Goal: Navigation & Orientation: Find specific page/section

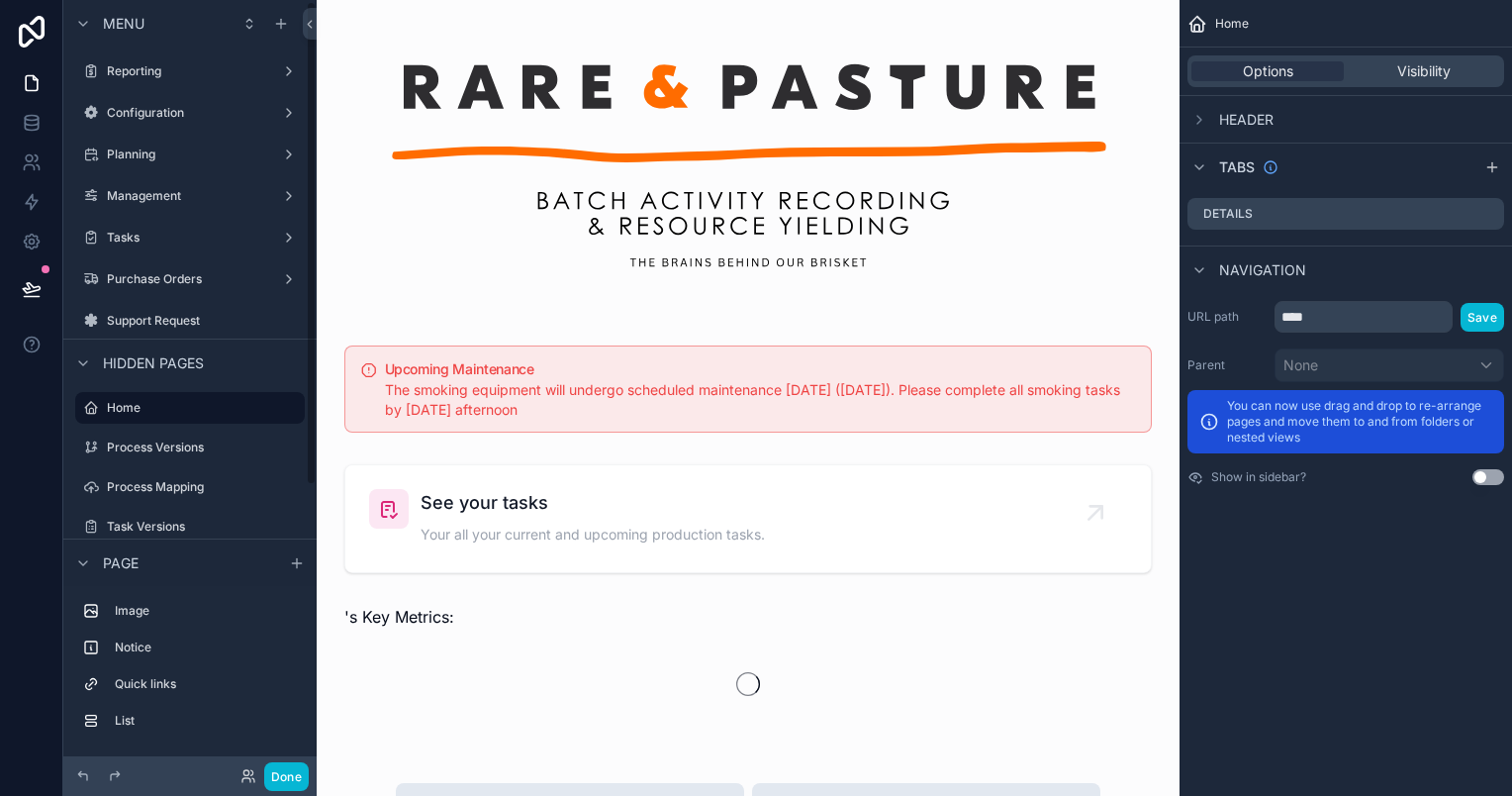
scroll to position [2, 0]
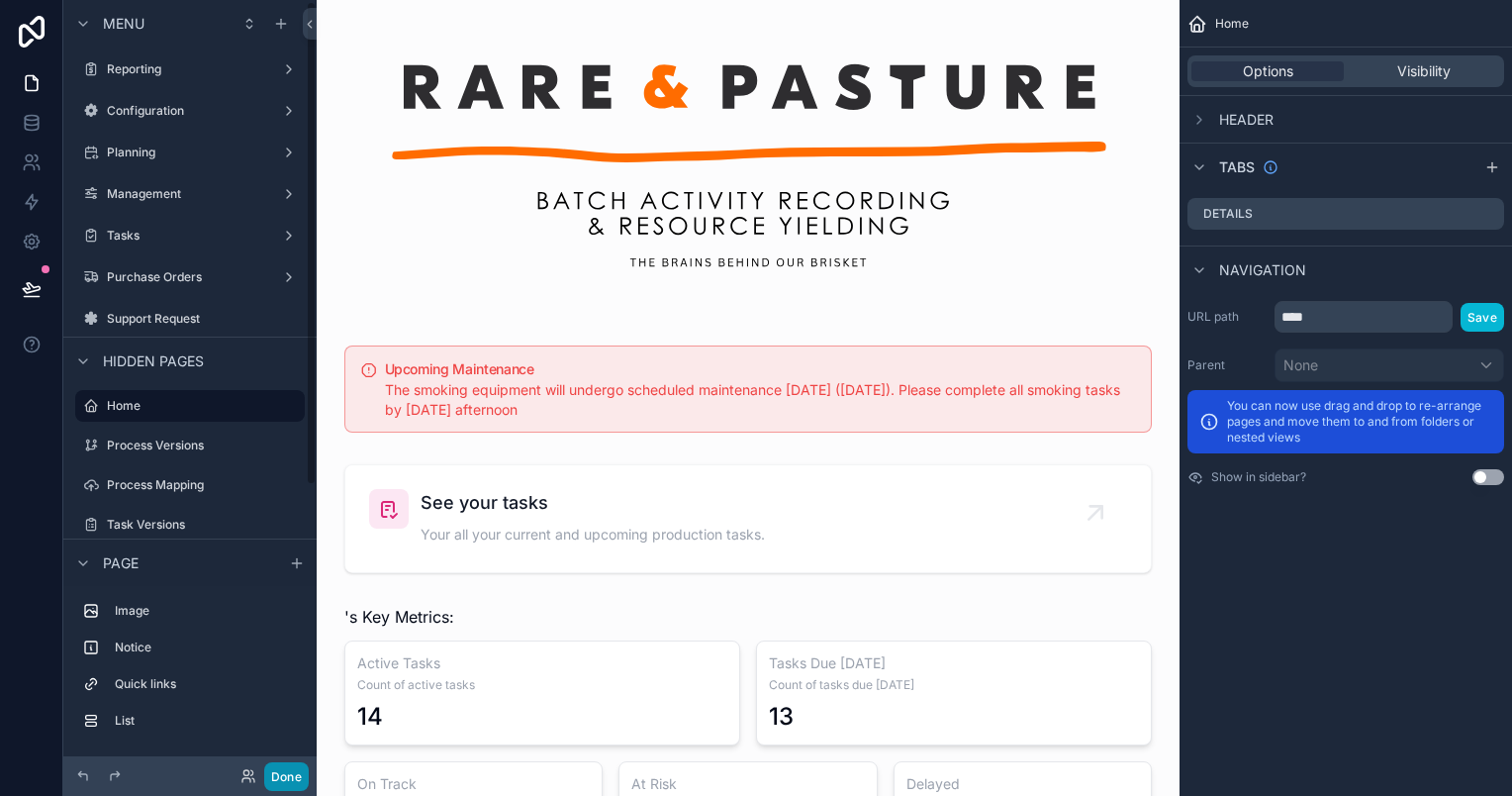
click at [280, 780] on button "Done" at bounding box center [286, 776] width 45 height 29
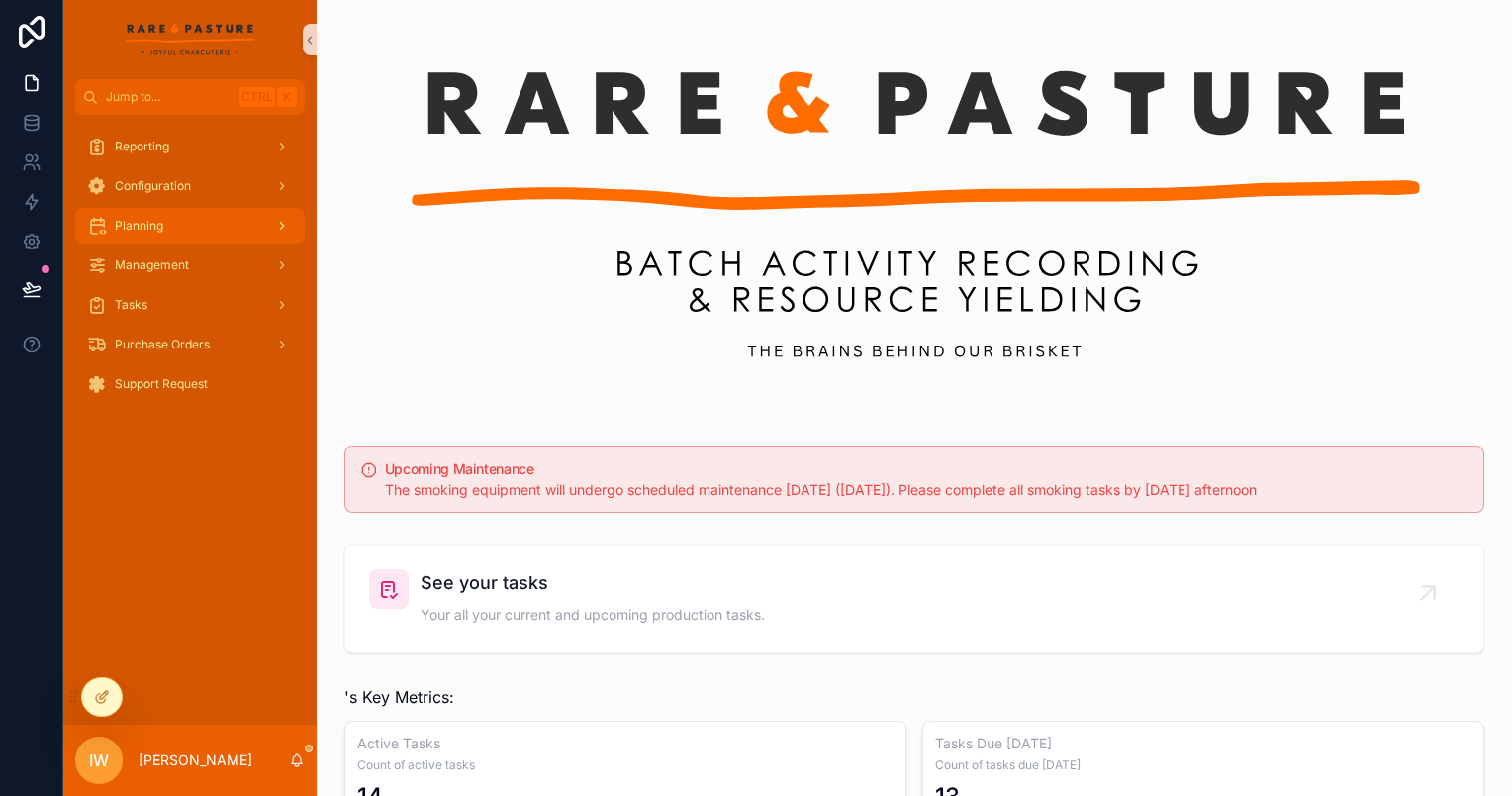
click at [200, 218] on div "Planning" at bounding box center [190, 226] width 206 height 32
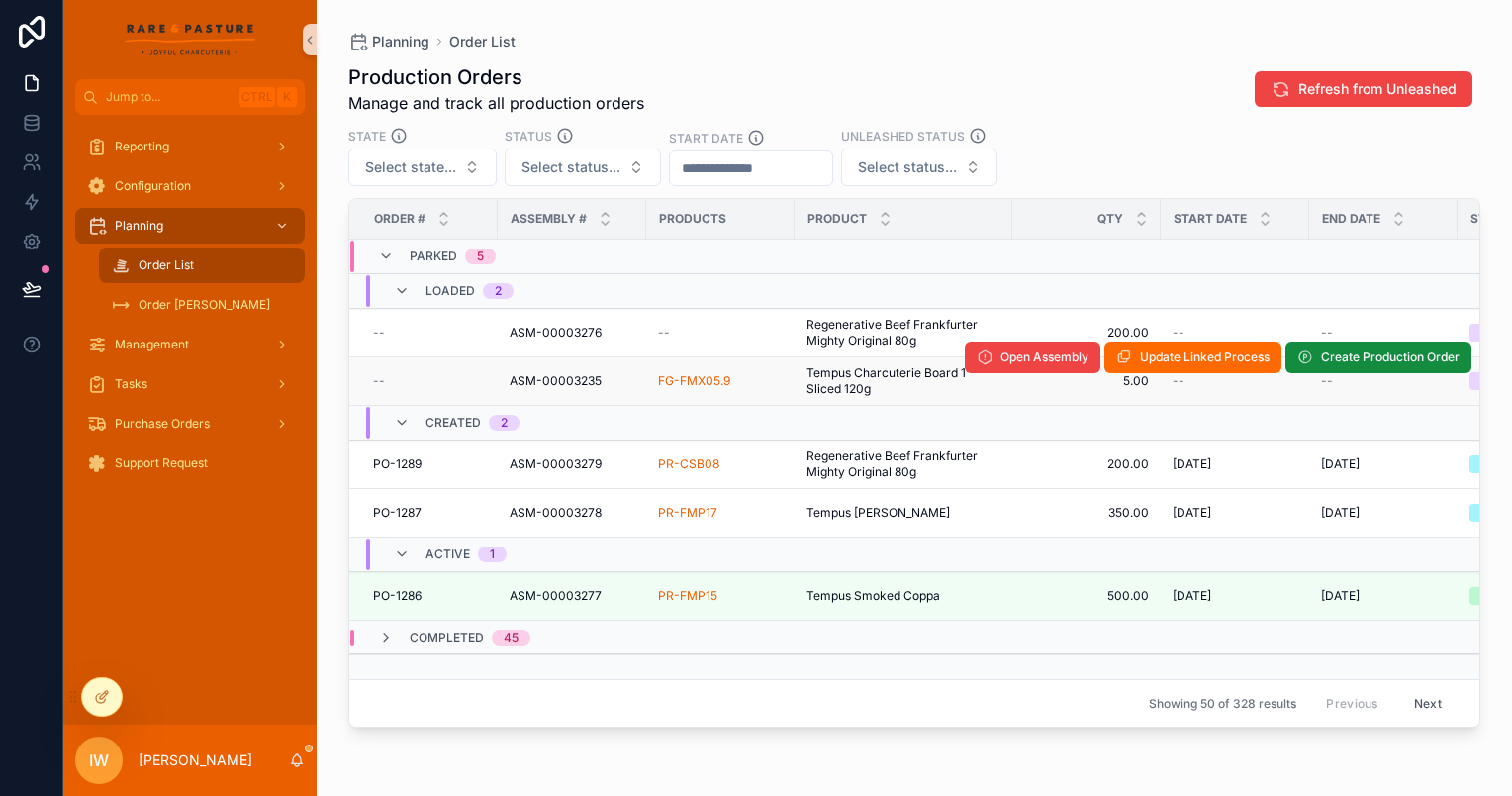
click at [834, 384] on span "Tempus Charcuterie Board 1 Sliced 120g" at bounding box center [903, 382] width 194 height 32
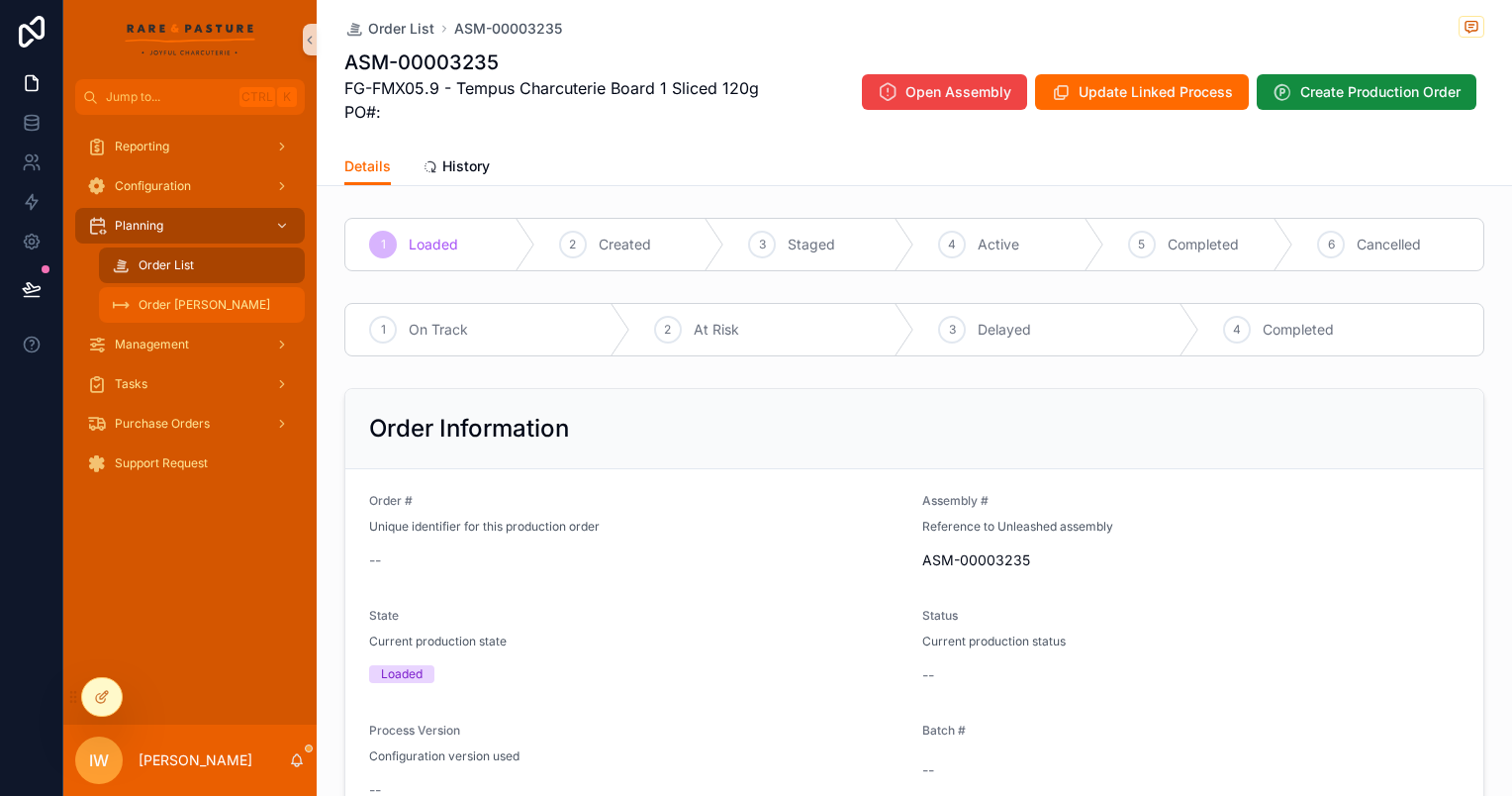
click at [170, 301] on span "Order [PERSON_NAME]" at bounding box center [204, 305] width 131 height 16
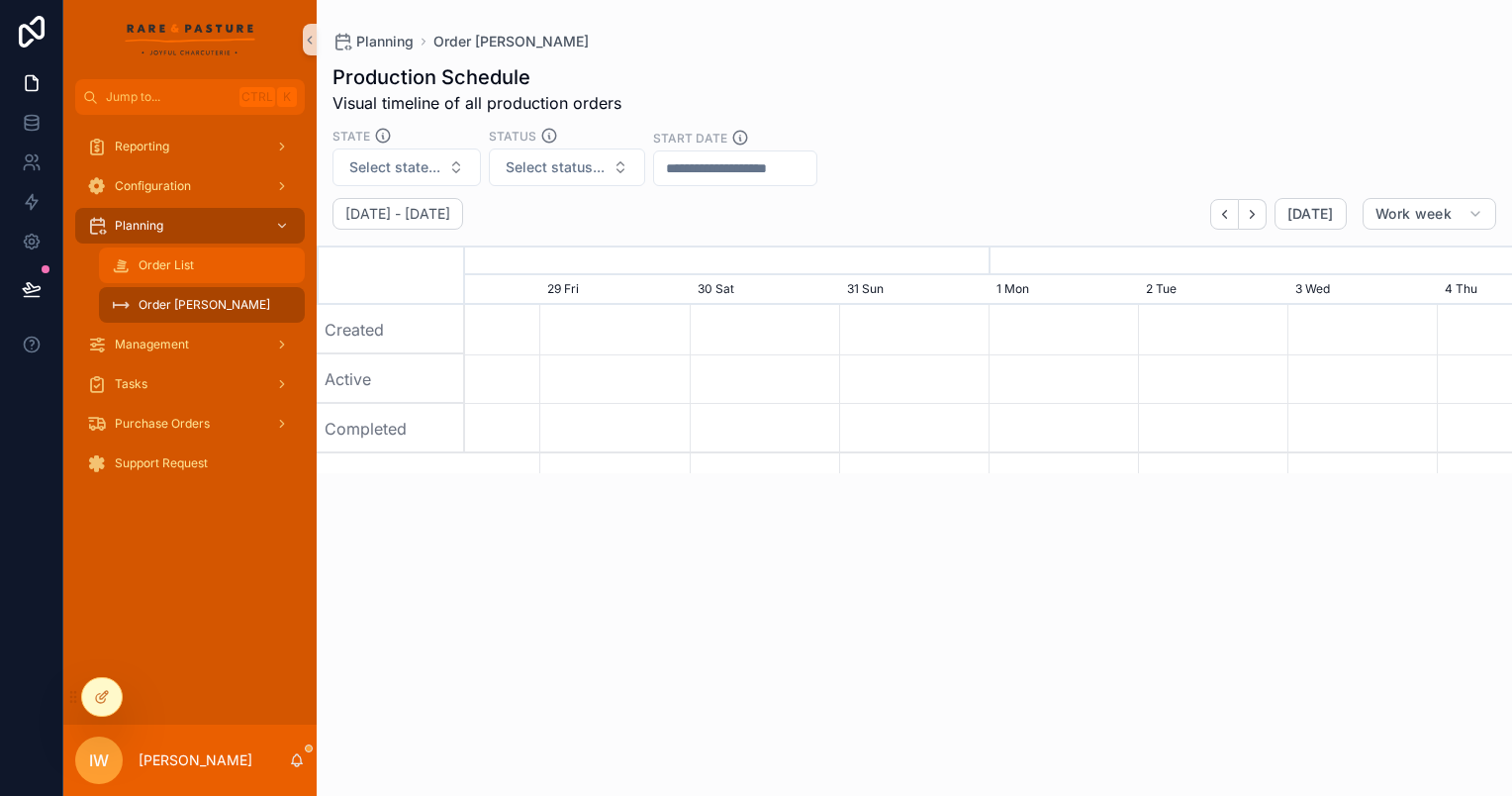
scroll to position [0, 1571]
click at [184, 265] on span "Order List" at bounding box center [166, 265] width 56 height 16
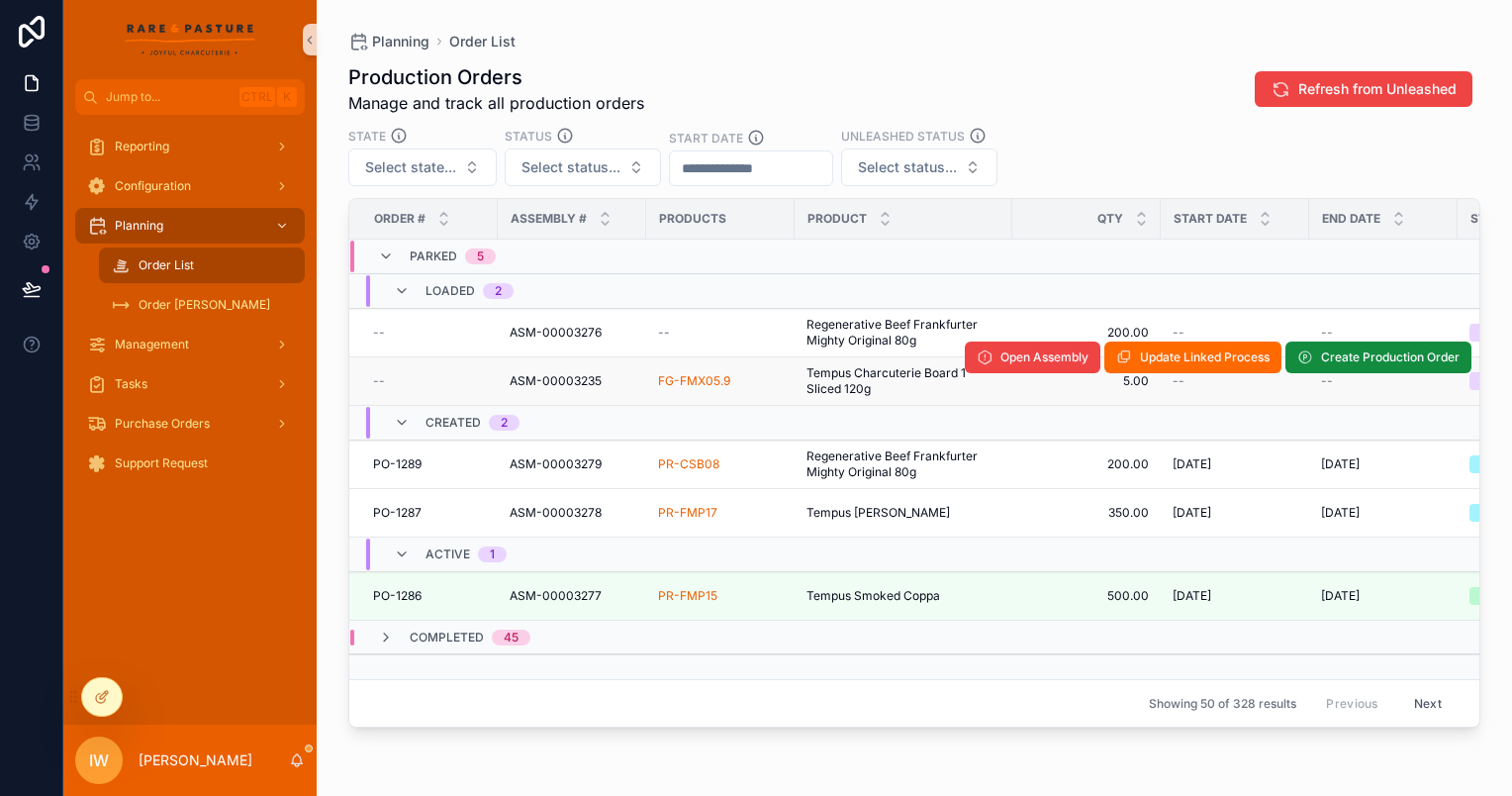
click at [741, 383] on div "FG-FMX05.9" at bounding box center [719, 381] width 124 height 16
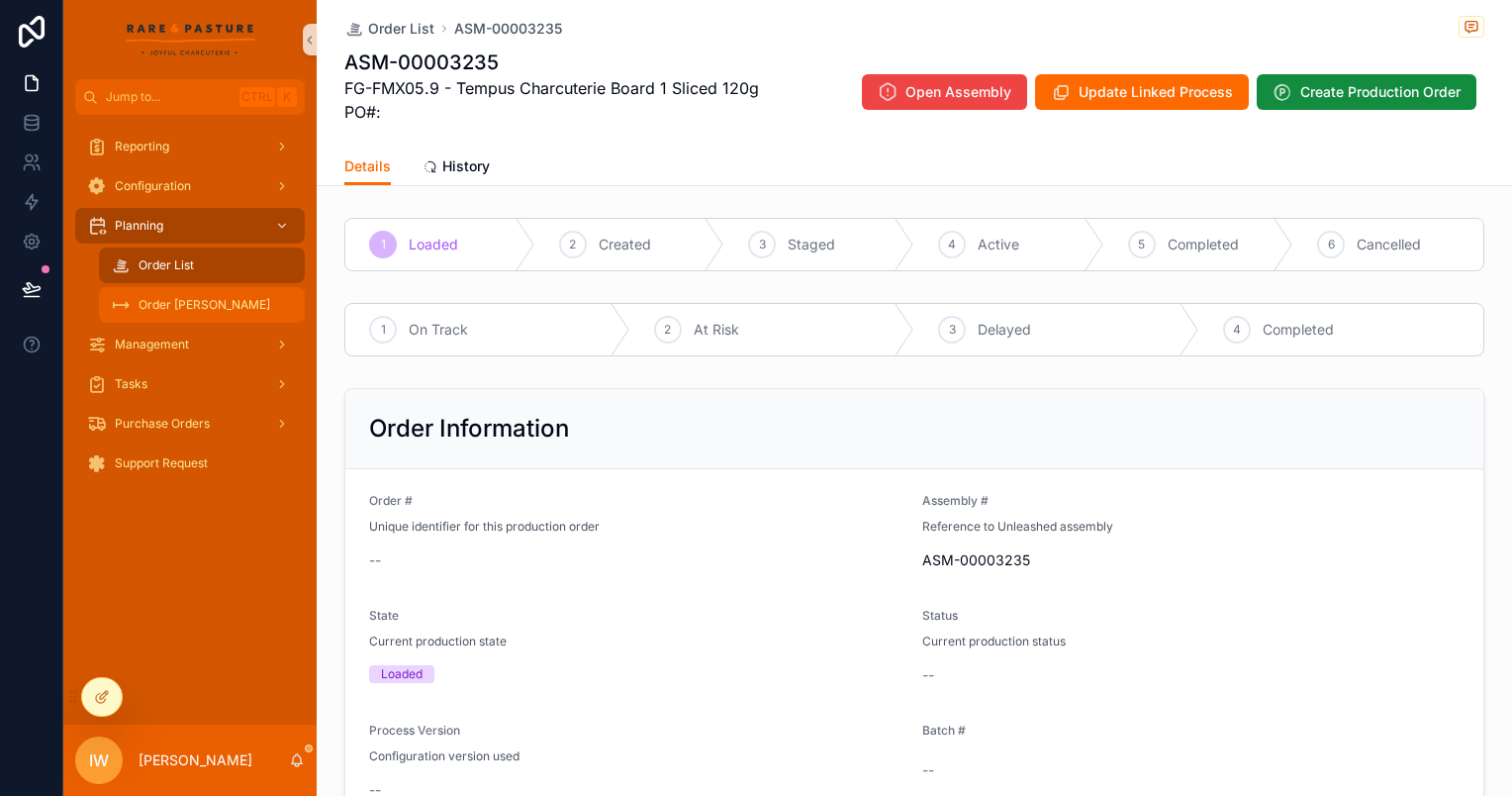
click at [184, 293] on div "Order [PERSON_NAME]" at bounding box center [202, 305] width 182 height 32
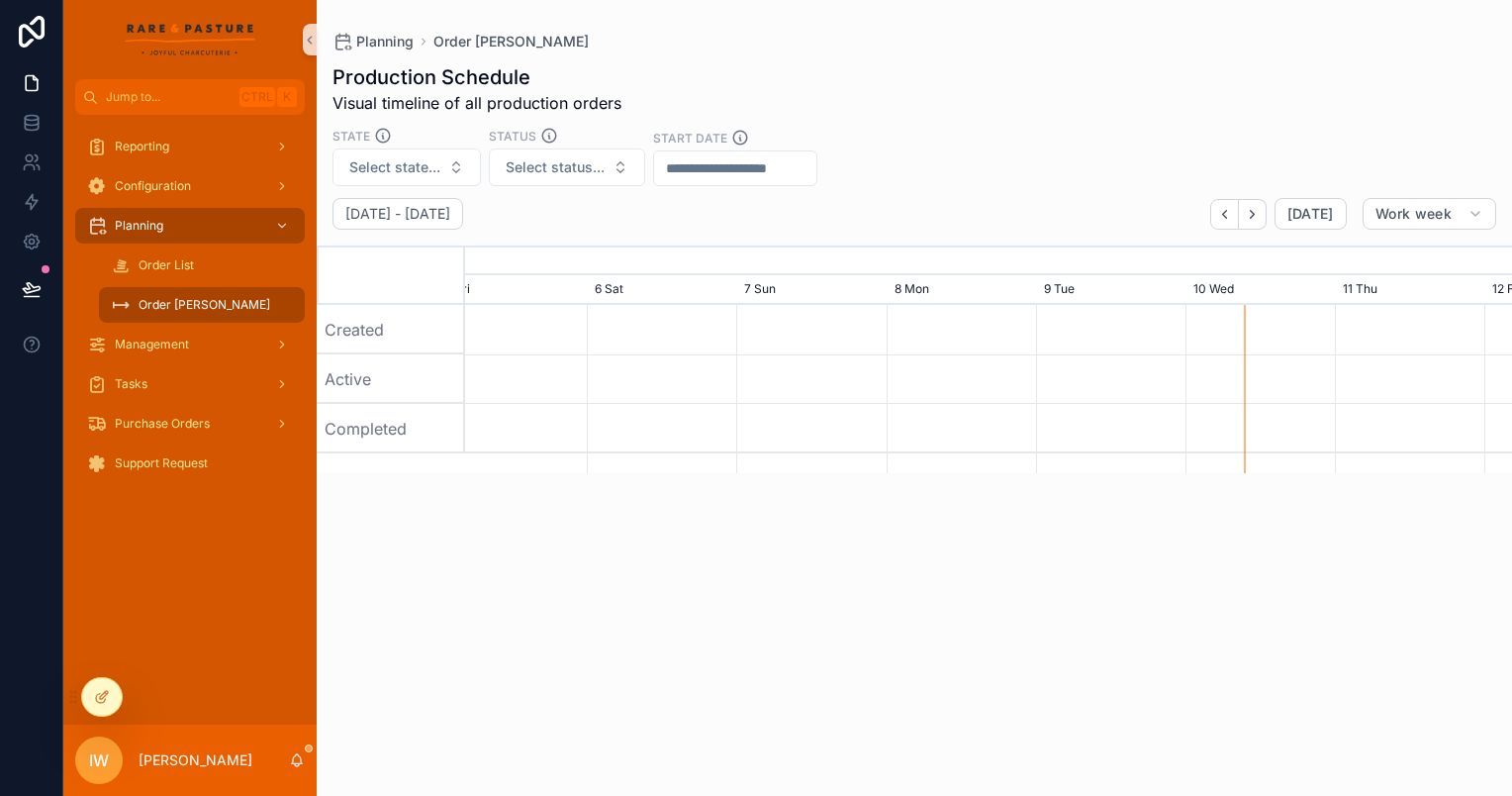
scroll to position [0, 1571]
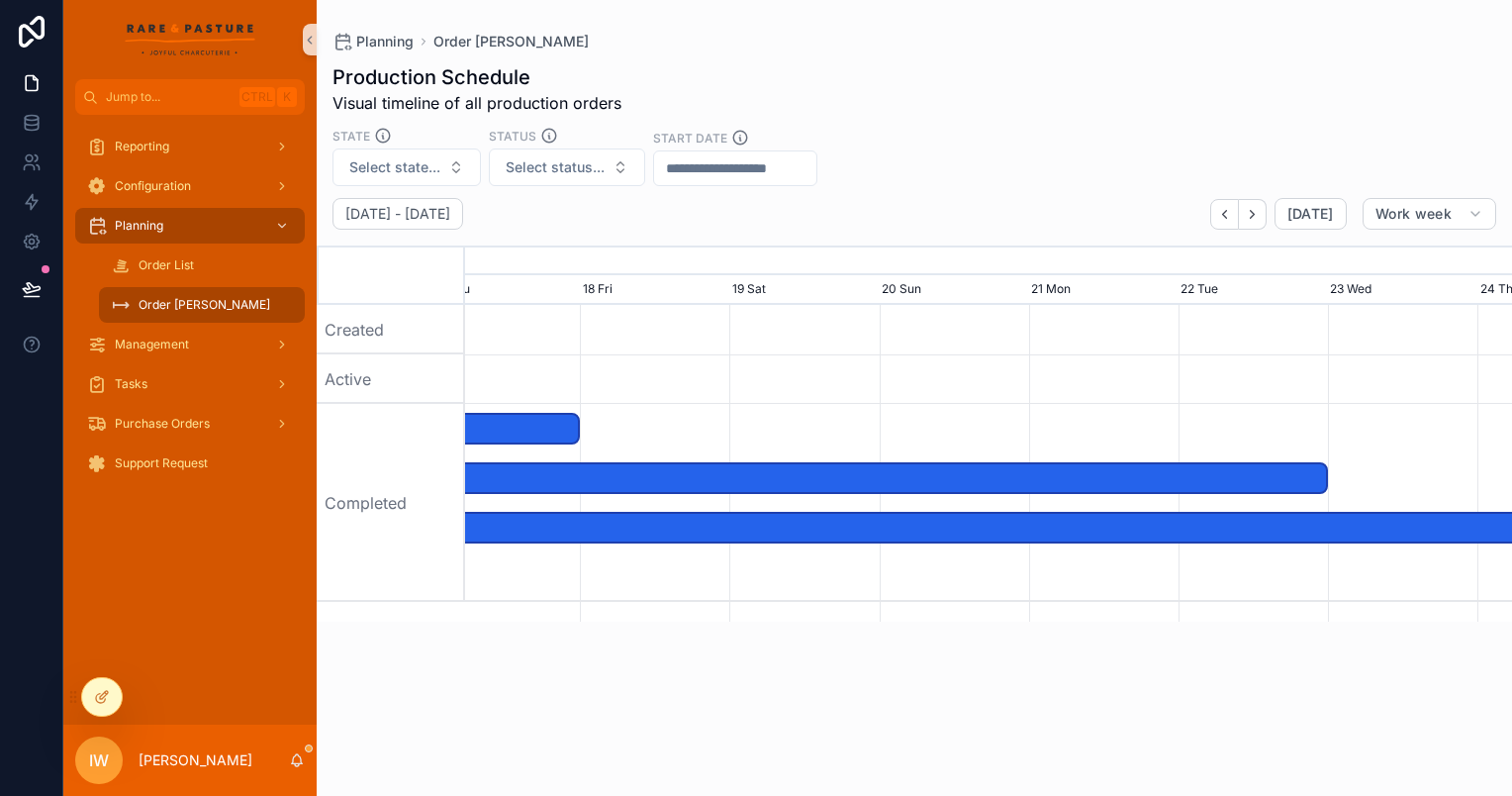
scroll to position [0, 1215]
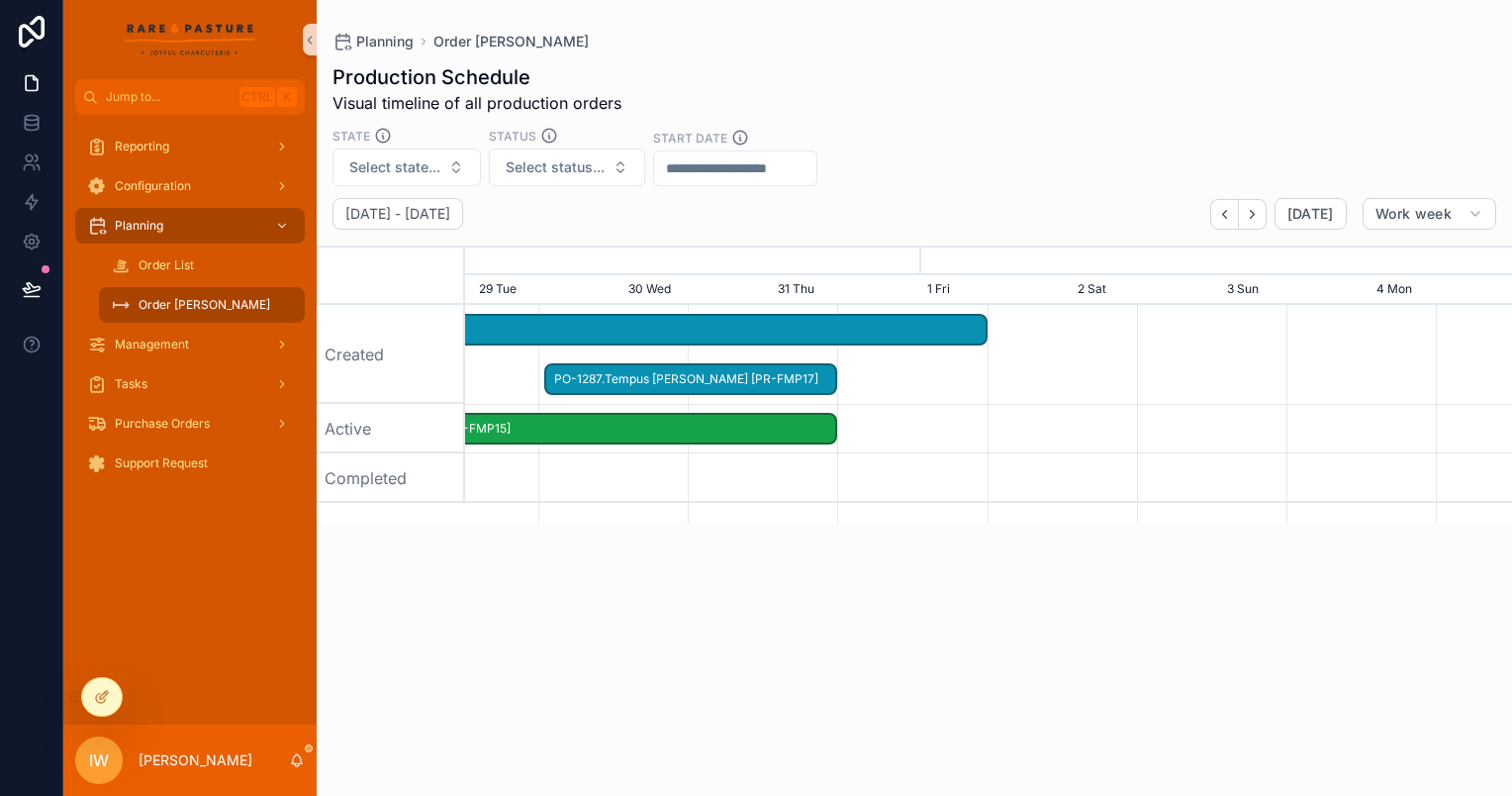
scroll to position [0, 2600]
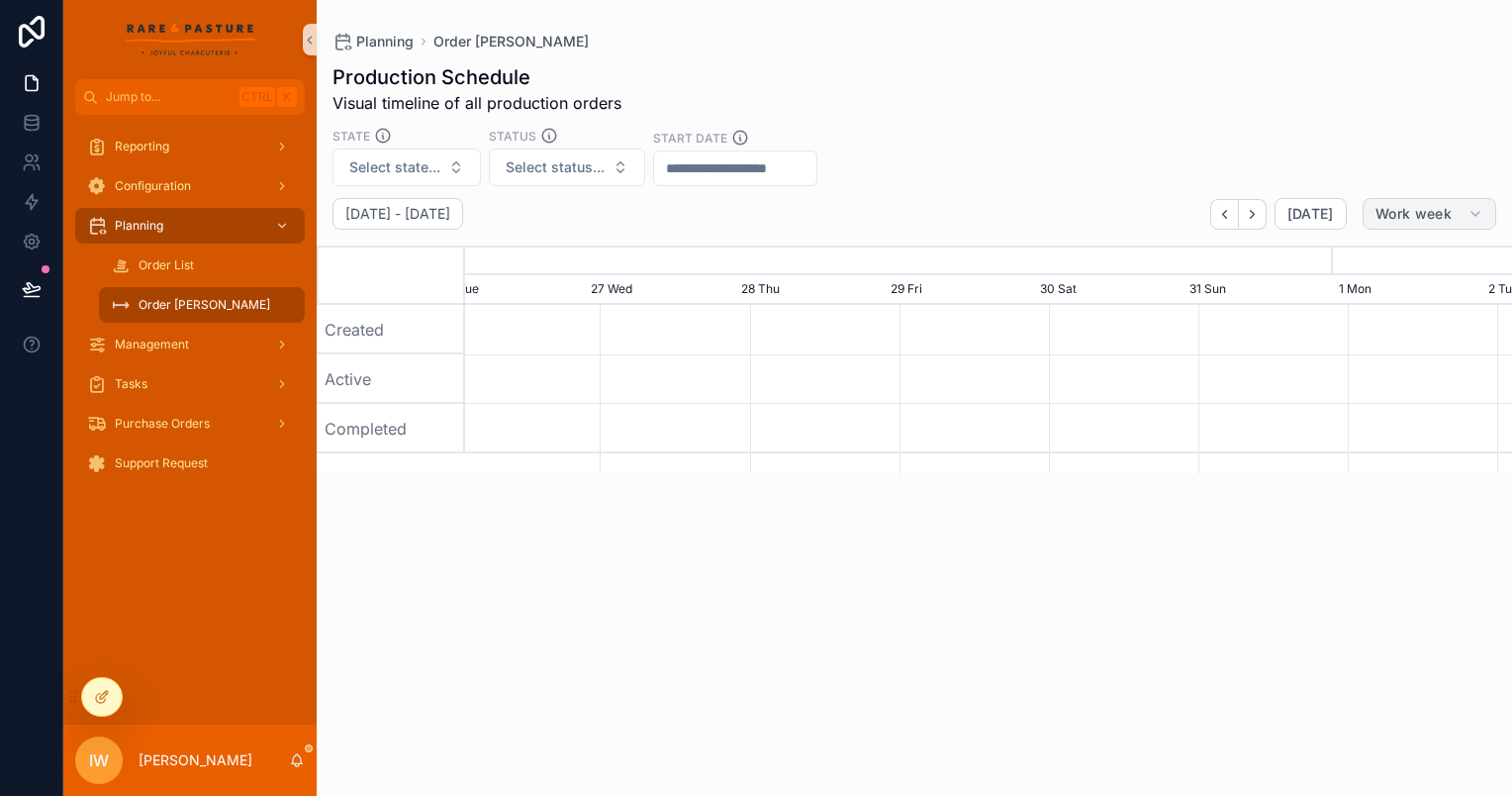
click at [1418, 226] on button "Work week" at bounding box center [1429, 214] width 133 height 32
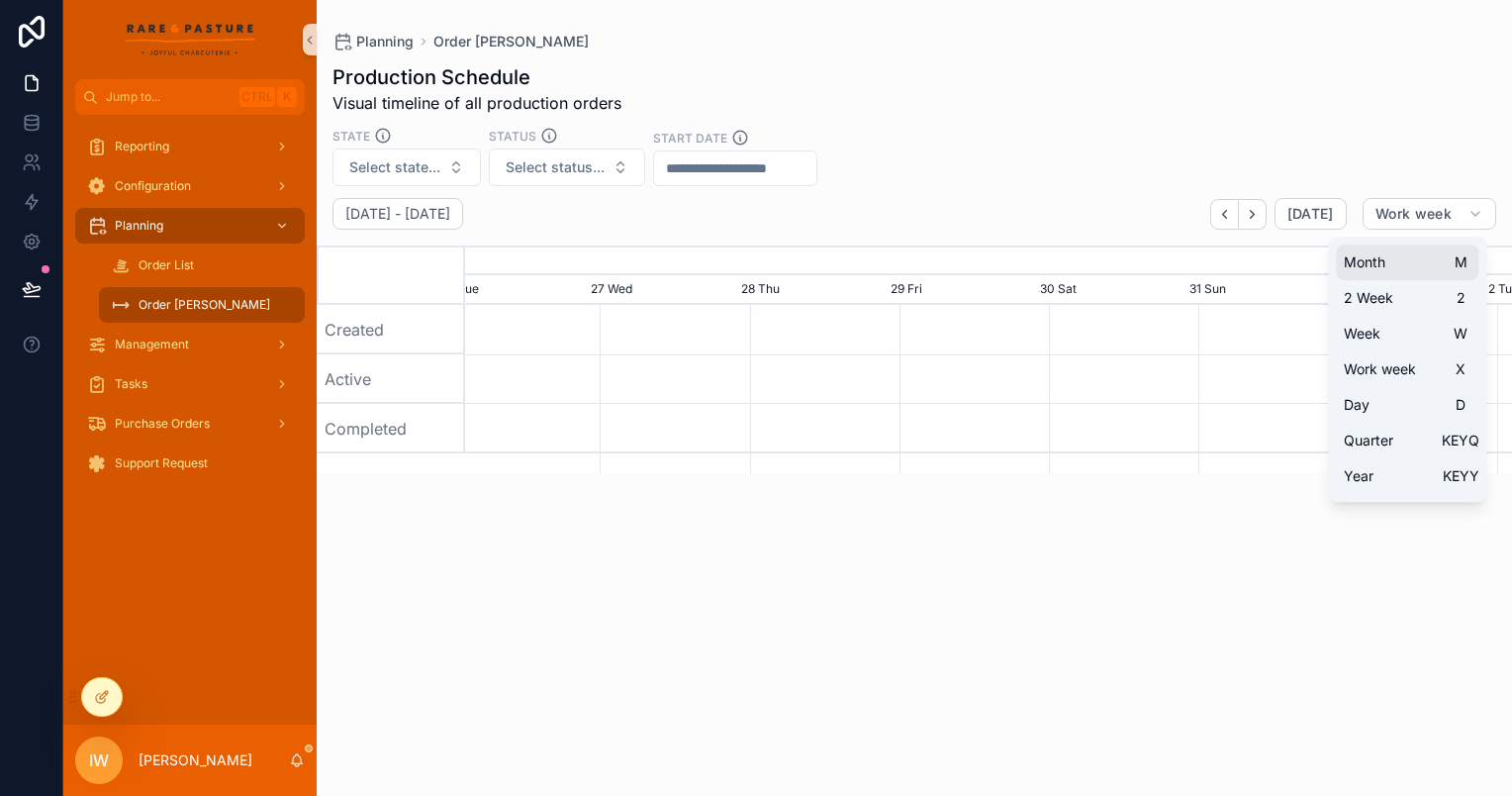
click at [1407, 268] on button "Month M" at bounding box center [1407, 262] width 142 height 36
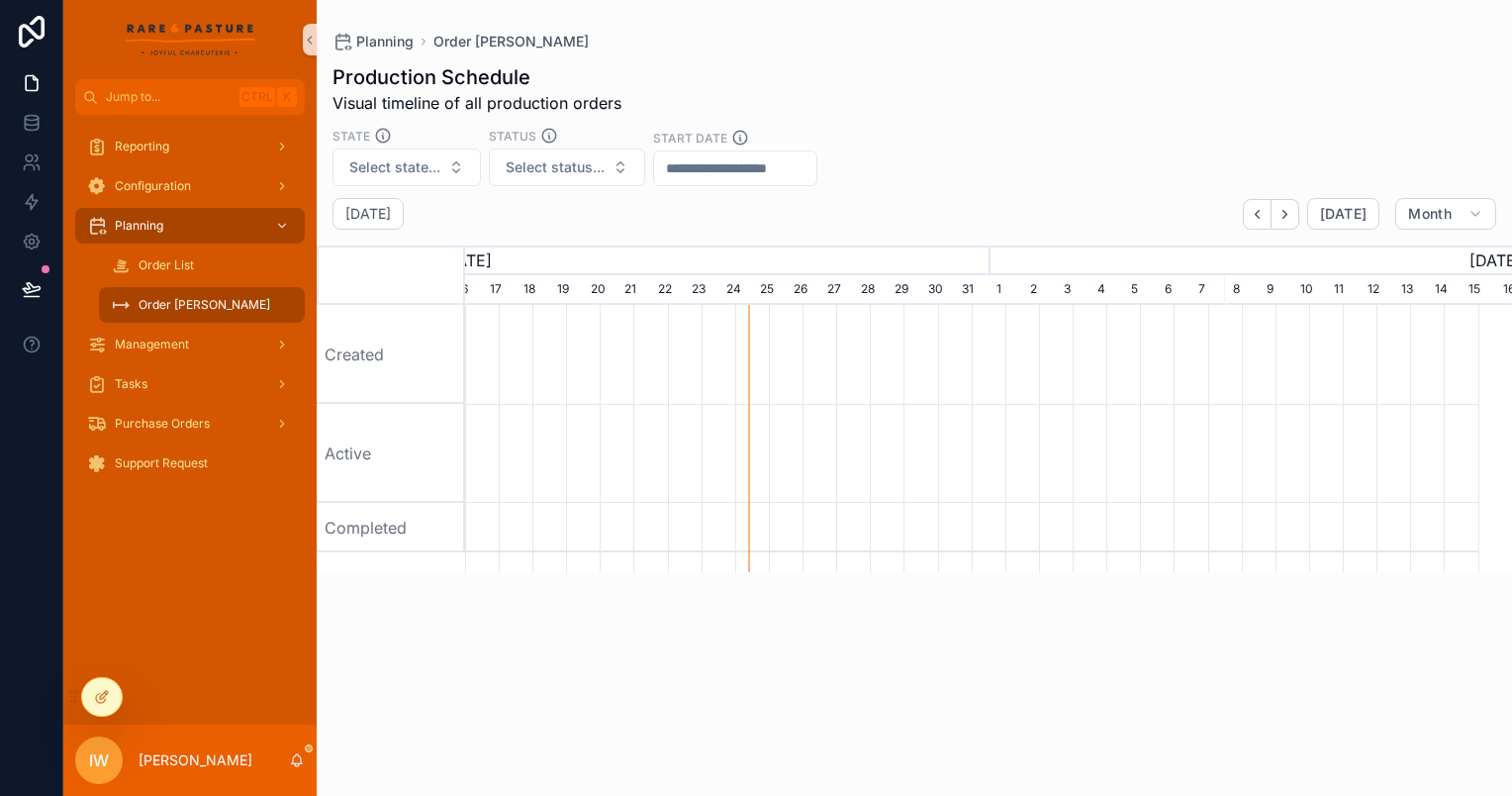
scroll to position [0, 1047]
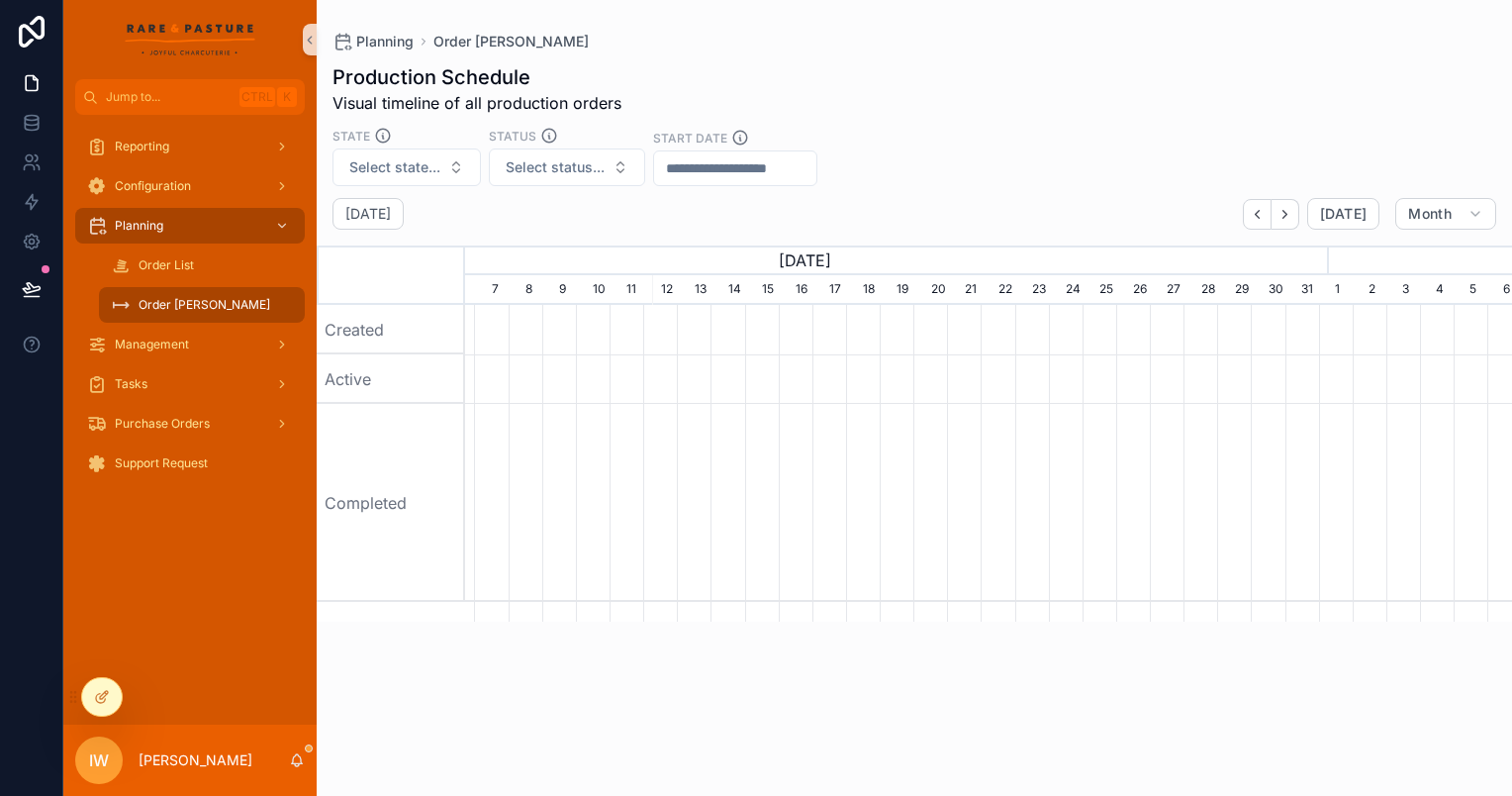
scroll to position [0, 156]
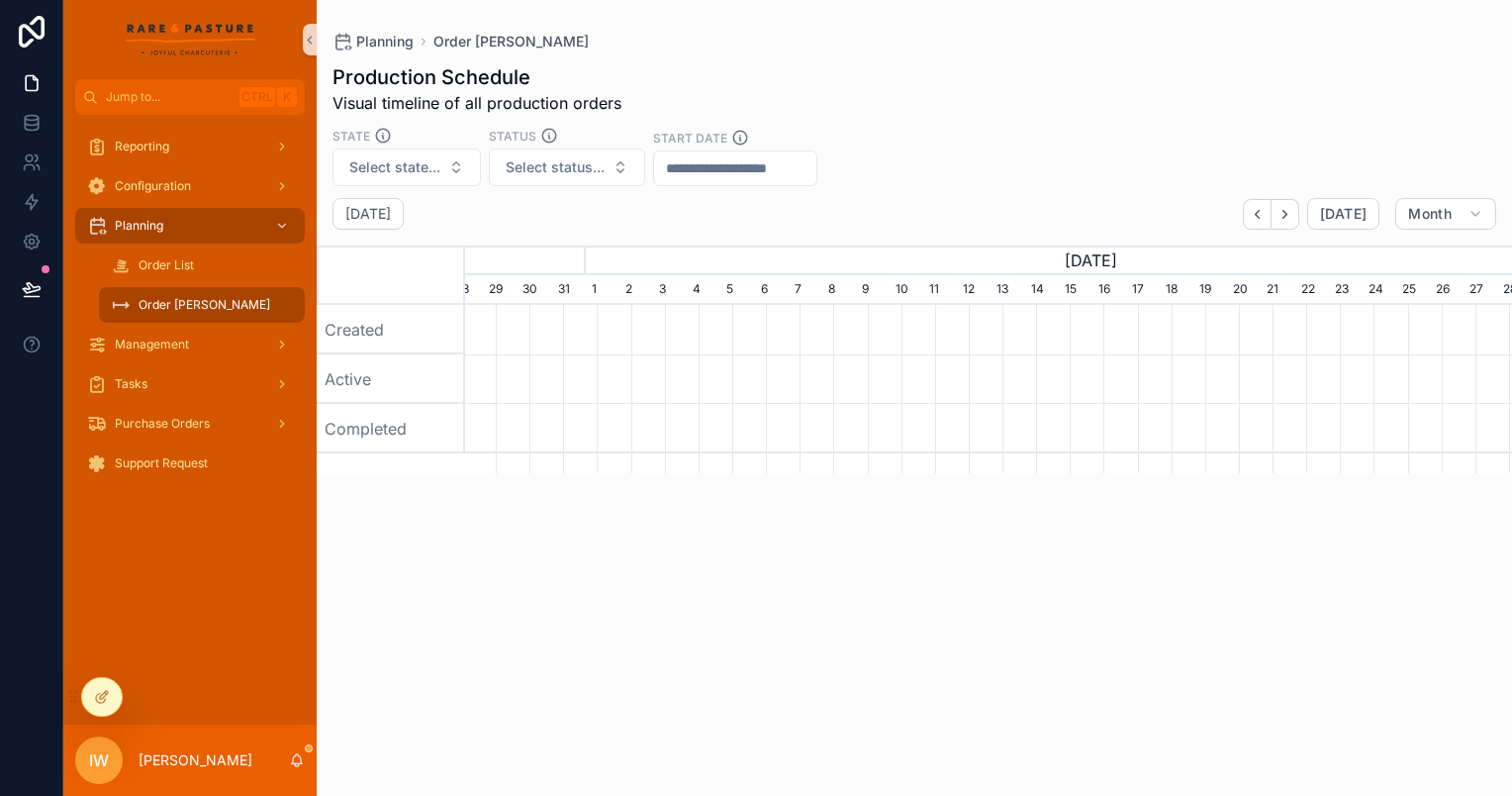
scroll to position [0, 2077]
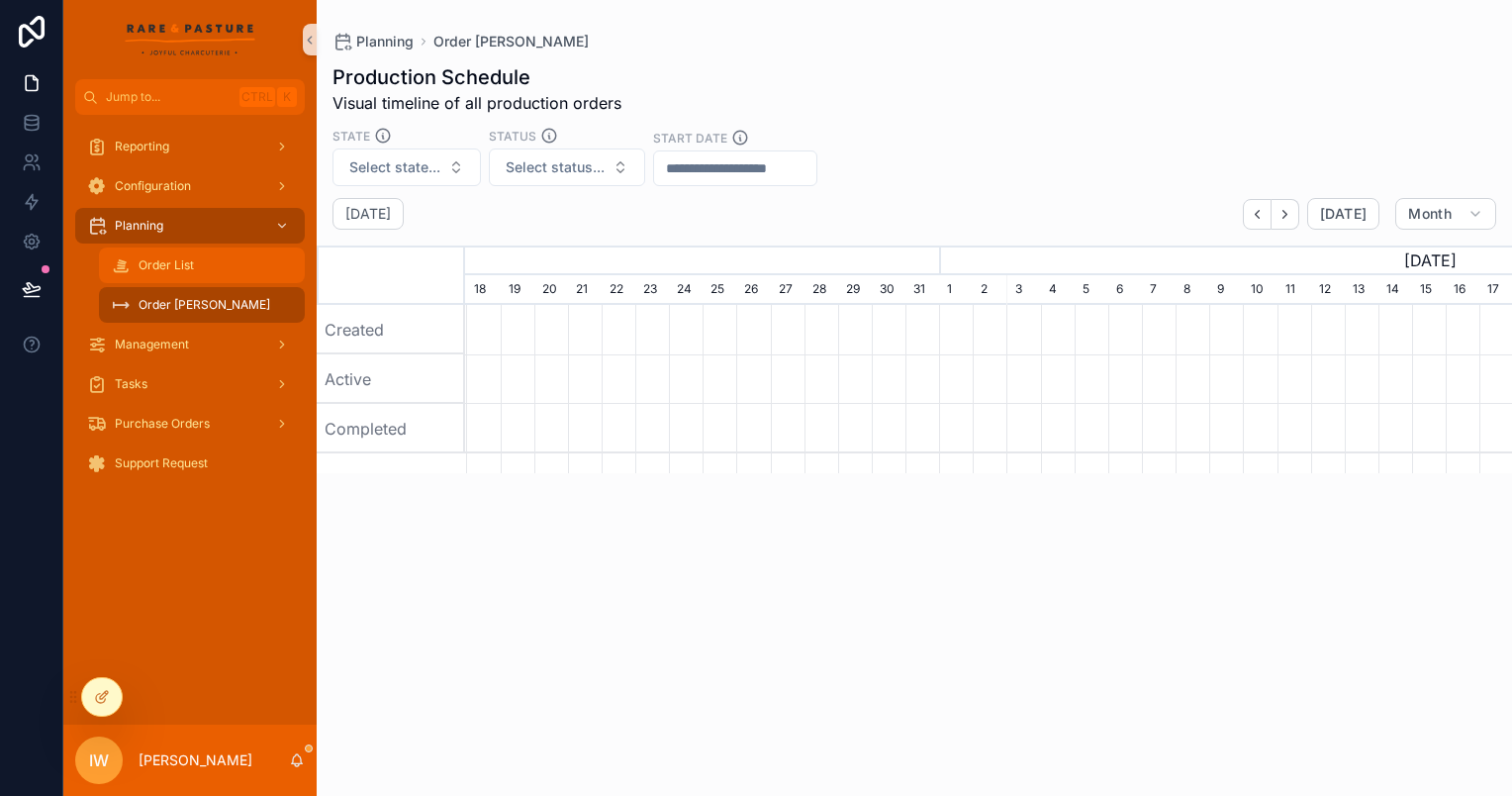
click at [257, 269] on div "Order List" at bounding box center [202, 265] width 182 height 32
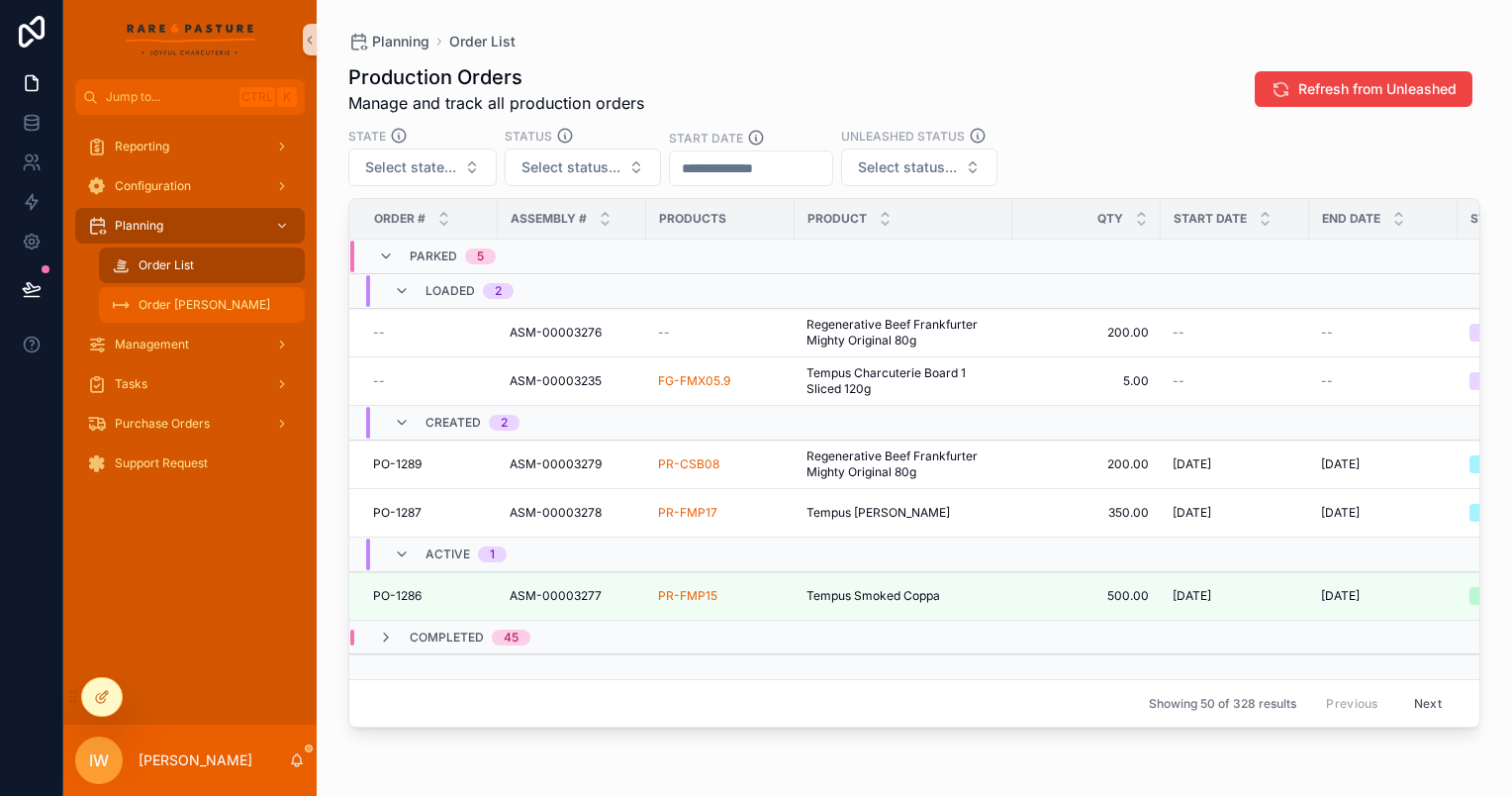
click at [248, 311] on div "Order [PERSON_NAME]" at bounding box center [202, 305] width 182 height 32
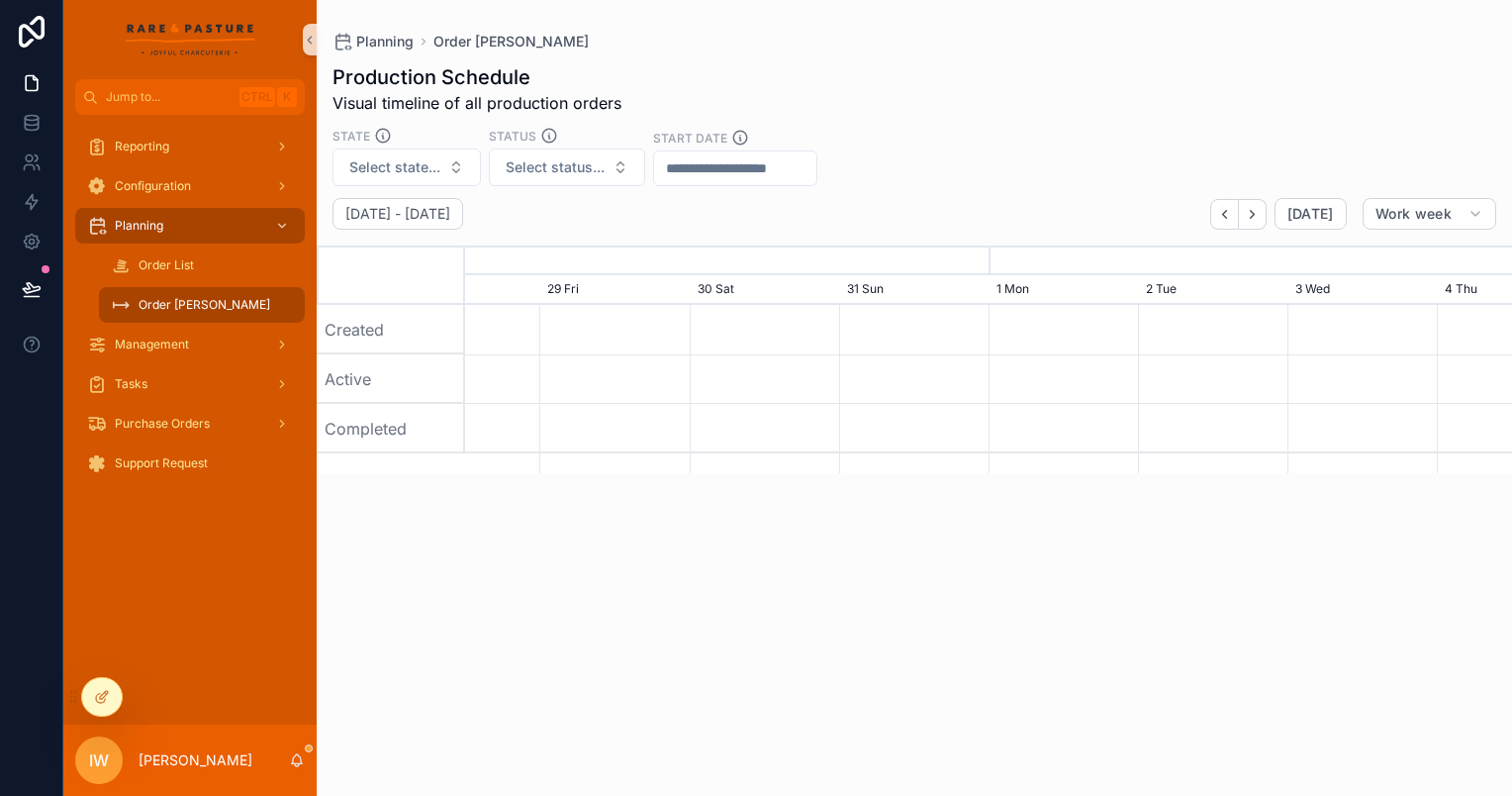
scroll to position [0, 1571]
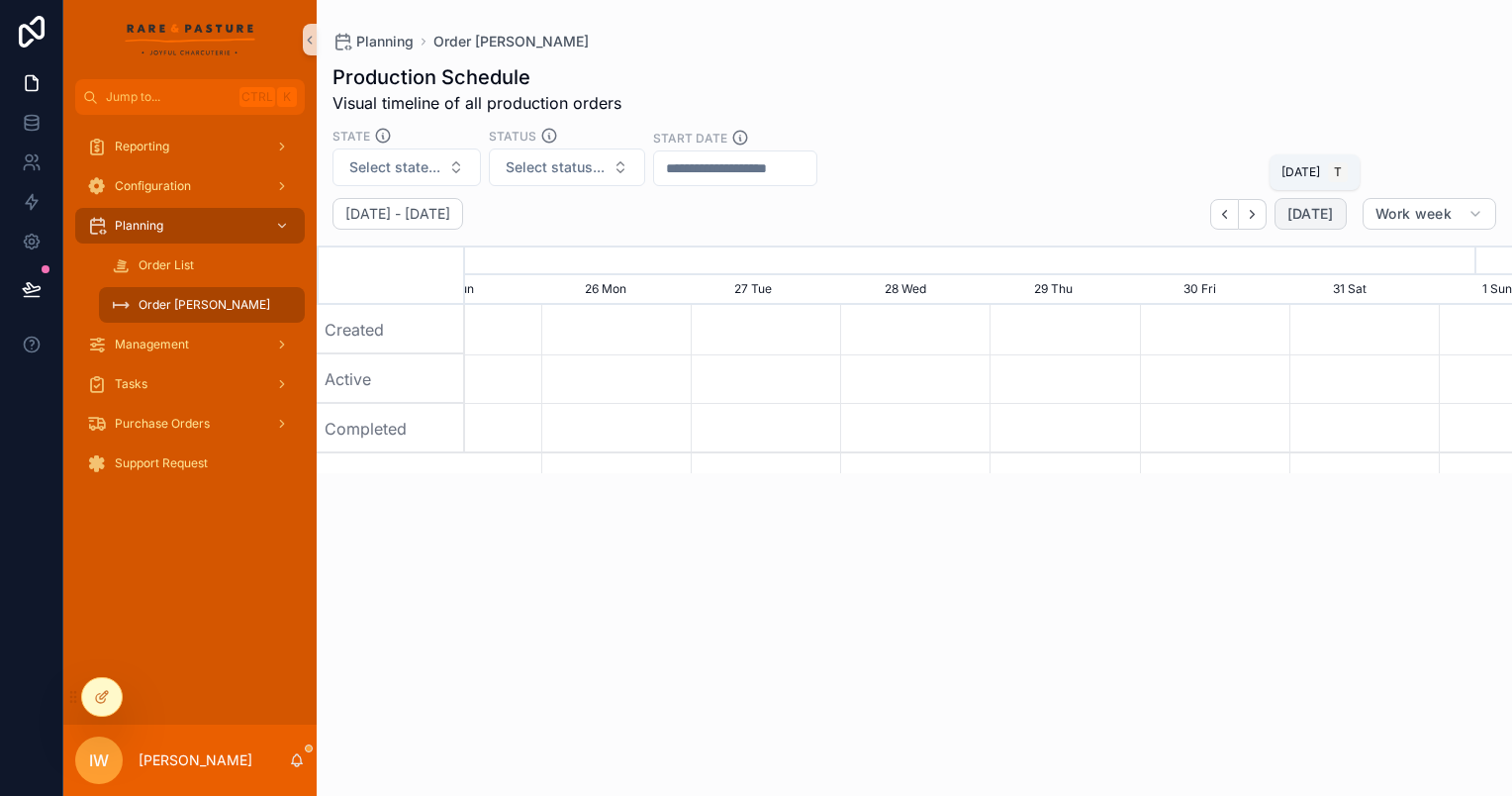
click at [1303, 223] on button "[DATE]" at bounding box center [1310, 214] width 73 height 32
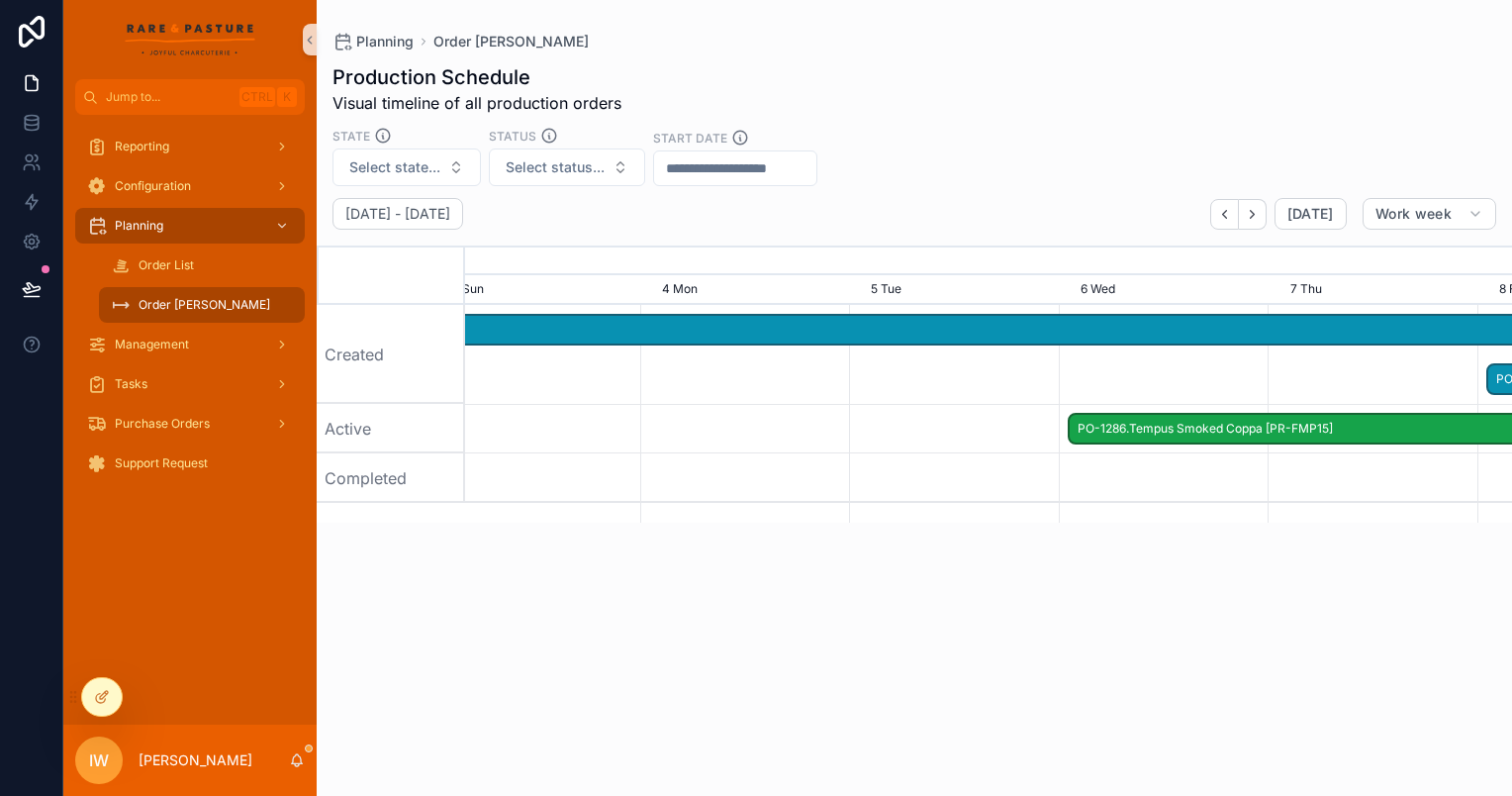
click at [478, 461] on div "scrollable content" at bounding box center [1393, 478] width 4187 height 50
click at [885, 156] on div "State Select state... Status Select status... Start Date" at bounding box center [914, 156] width 1195 height 60
click at [887, 72] on div "Production Schedule Visual timeline of all production orders" at bounding box center [914, 89] width 1163 height 52
click at [194, 337] on div "Management" at bounding box center [190, 345] width 206 height 32
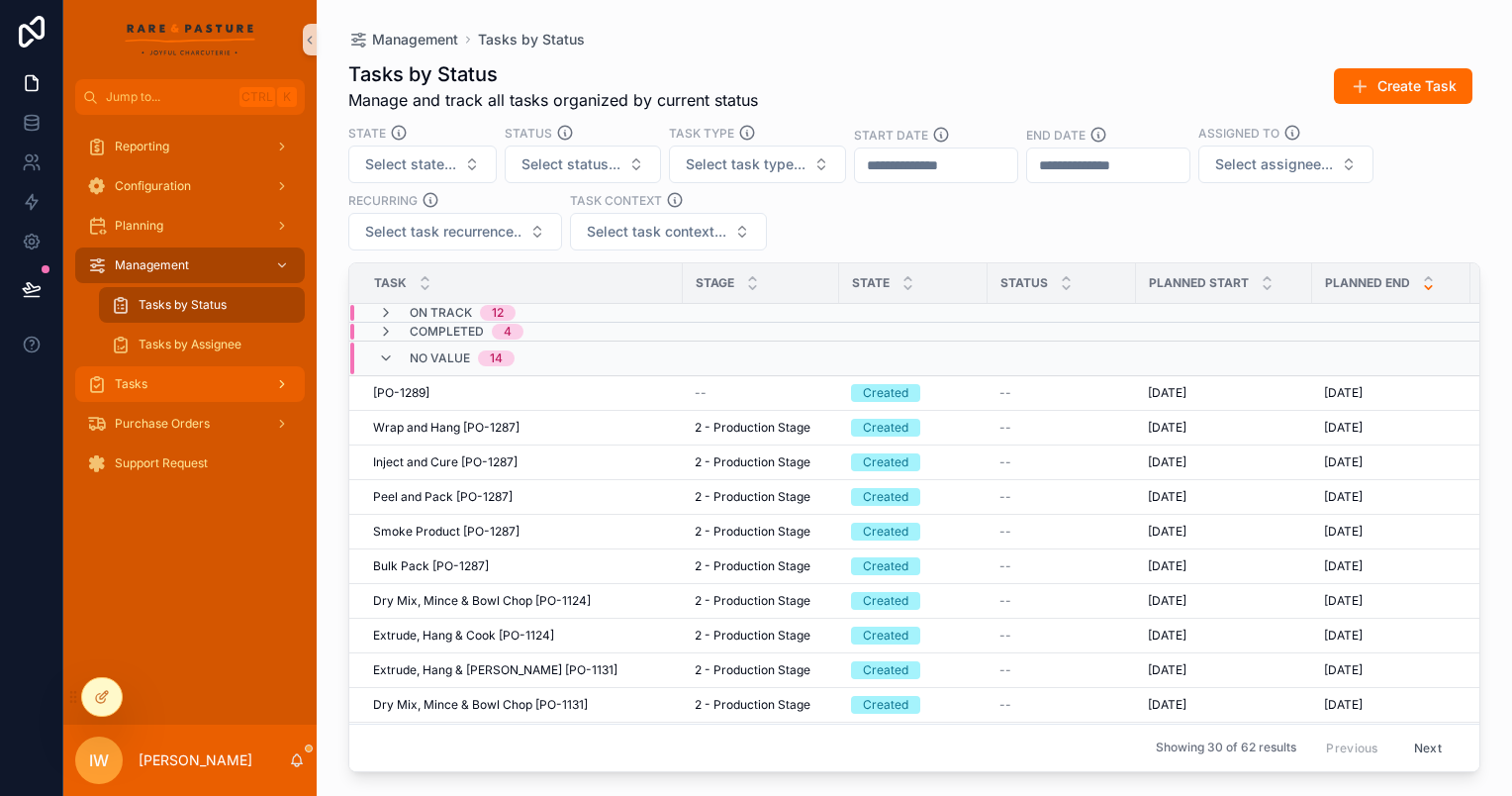
click at [178, 380] on div "Tasks" at bounding box center [190, 384] width 206 height 32
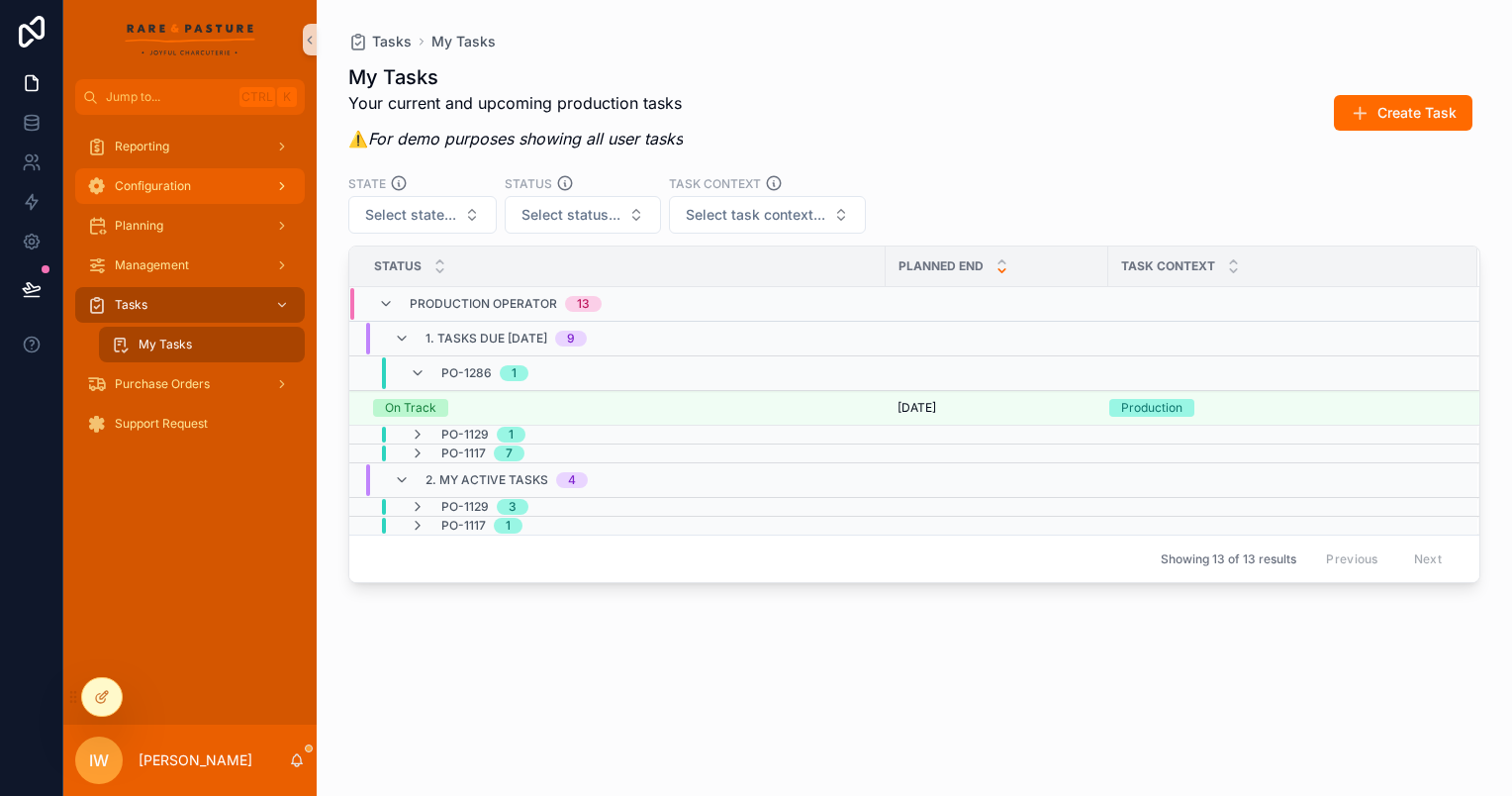
click at [188, 195] on div "Configuration" at bounding box center [190, 186] width 206 height 32
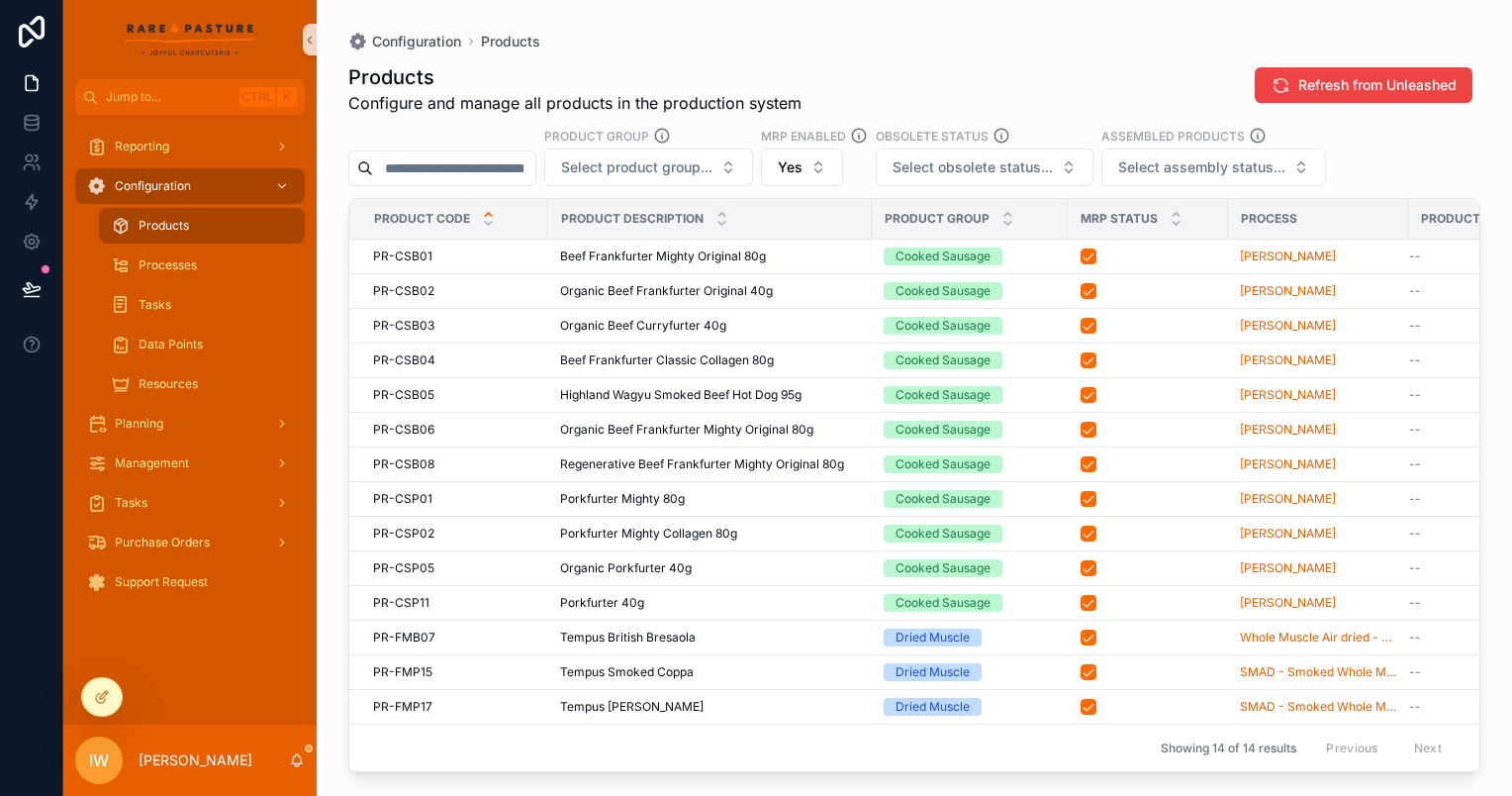
drag, startPoint x: 846, startPoint y: 86, endPoint x: 832, endPoint y: 92, distance: 15.2
click at [846, 86] on div "Products Configure and manage all products in the production system Refresh fro…" at bounding box center [914, 89] width 1132 height 52
click at [866, 62] on div "Products Configure and manage all products in the production system Refresh fro…" at bounding box center [914, 411] width 1132 height 720
click at [788, 62] on div "Products Configure and manage all products in the production system Refresh fro…" at bounding box center [914, 411] width 1132 height 720
click at [198, 25] on img "scrollable content" at bounding box center [190, 40] width 131 height 32
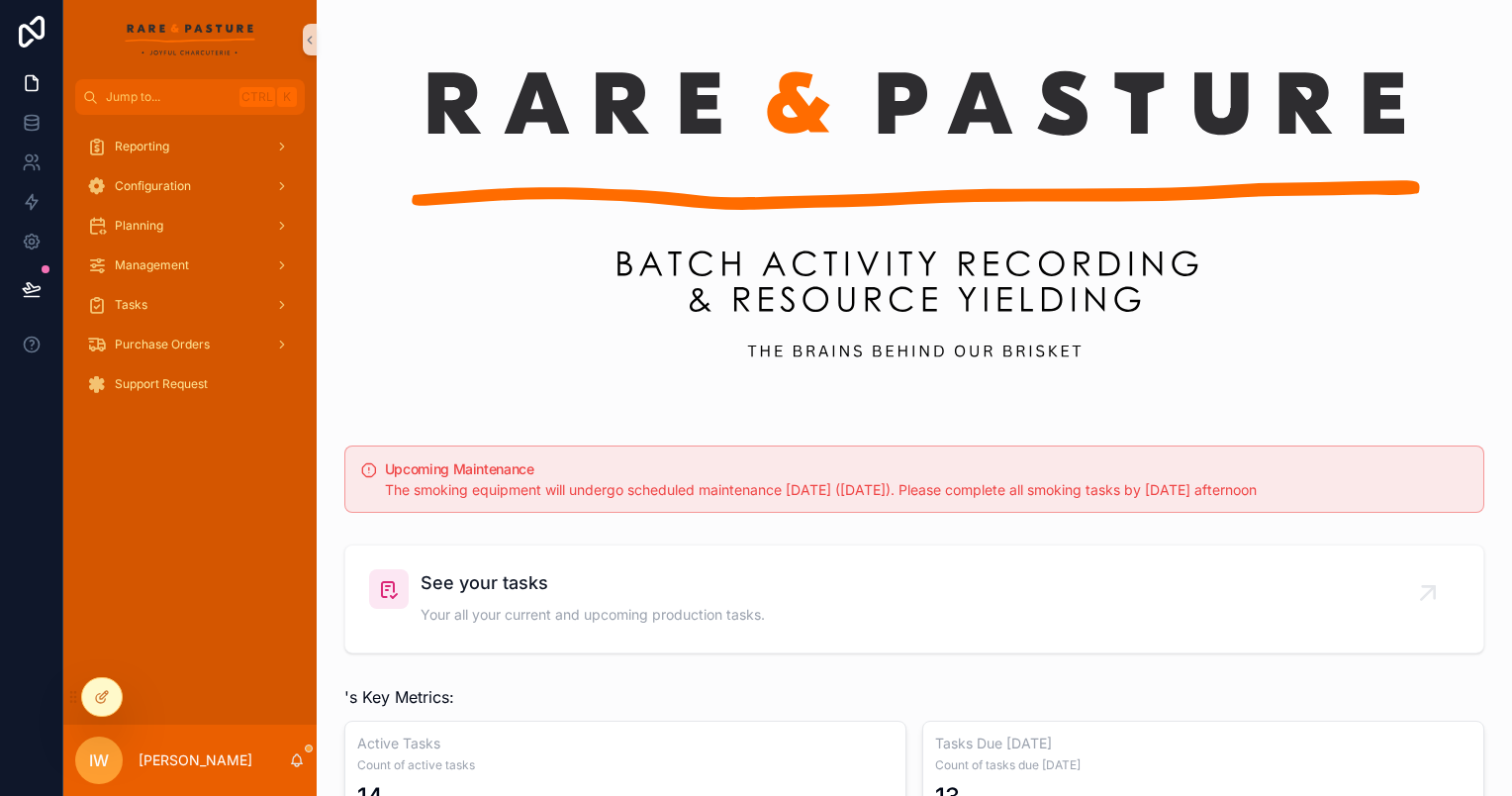
click at [586, 326] on img "scrollable content" at bounding box center [914, 219] width 1139 height 343
